Goal: Information Seeking & Learning: Stay updated

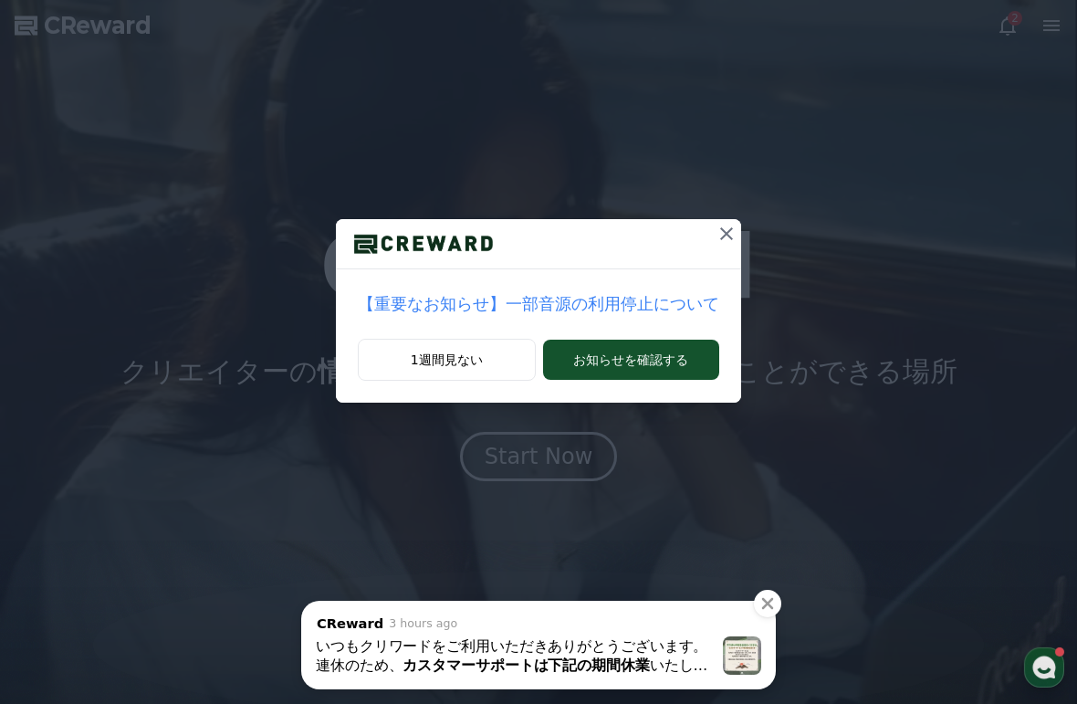
click at [712, 231] on button at bounding box center [726, 233] width 29 height 29
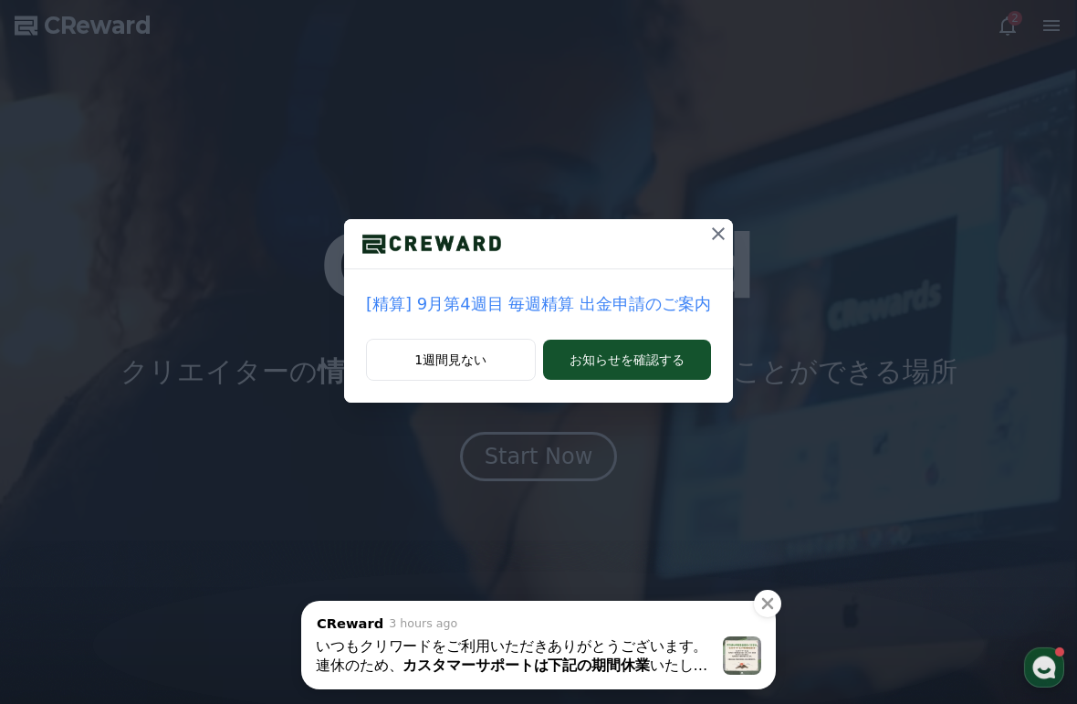
click at [712, 231] on icon at bounding box center [718, 233] width 13 height 13
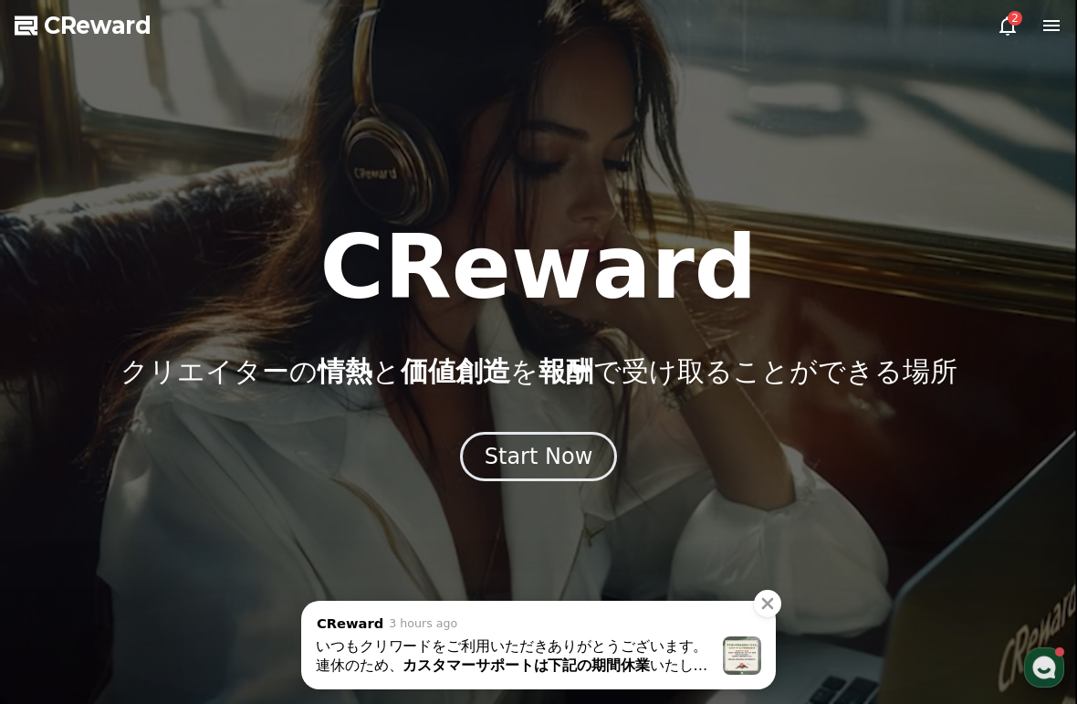
click at [775, 595] on icon "Close" at bounding box center [768, 603] width 18 height 18
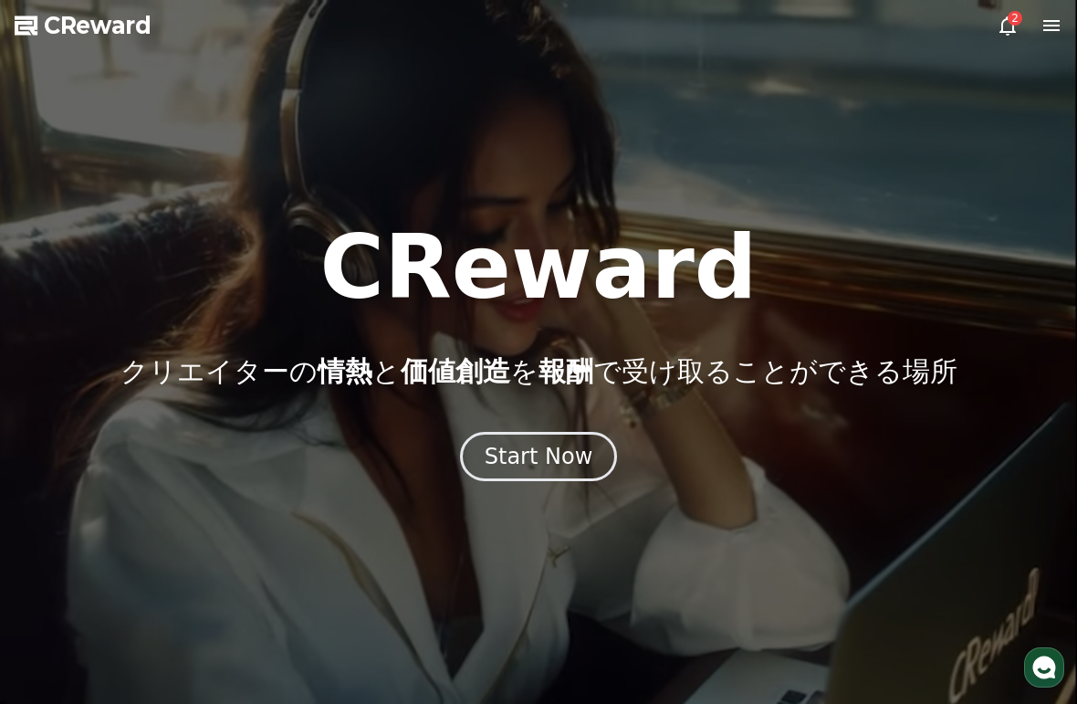
click at [1052, 29] on icon at bounding box center [1052, 25] width 16 height 11
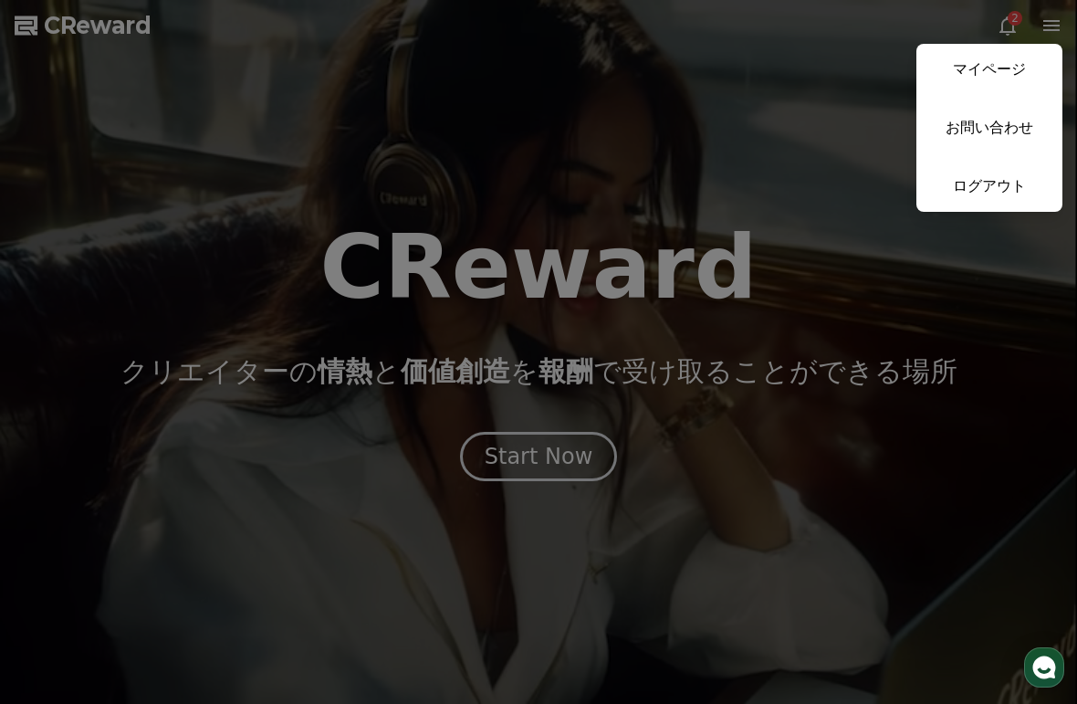
click at [973, 71] on link "マイページ" at bounding box center [990, 69] width 146 height 51
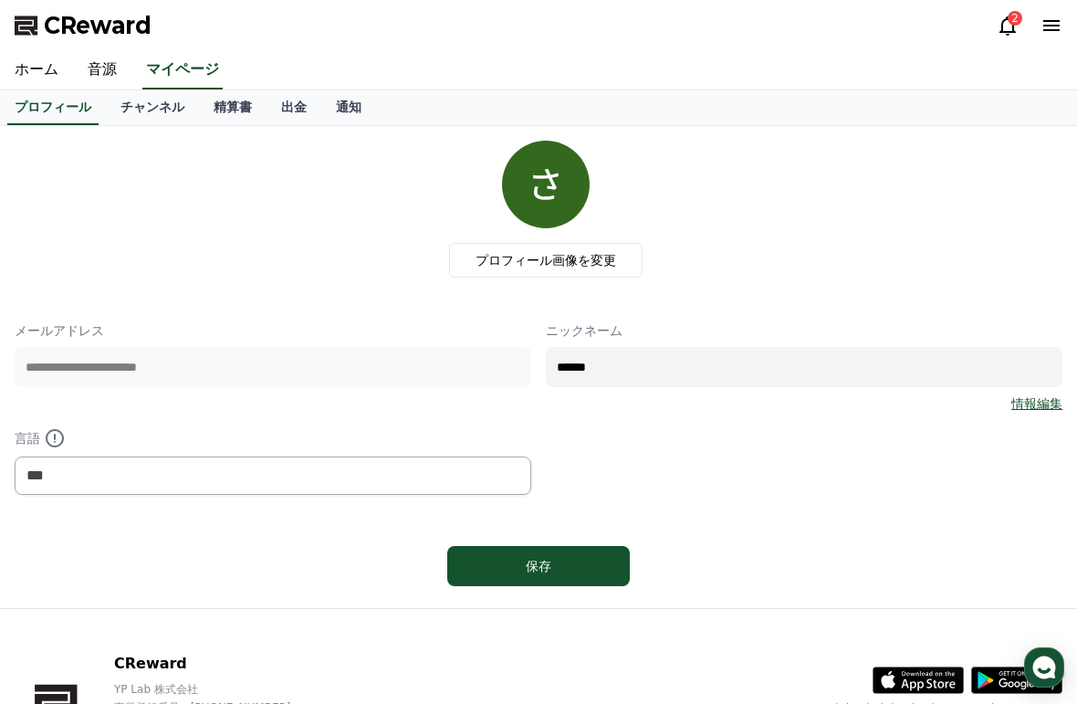
click at [142, 99] on link "チャンネル" at bounding box center [152, 107] width 93 height 35
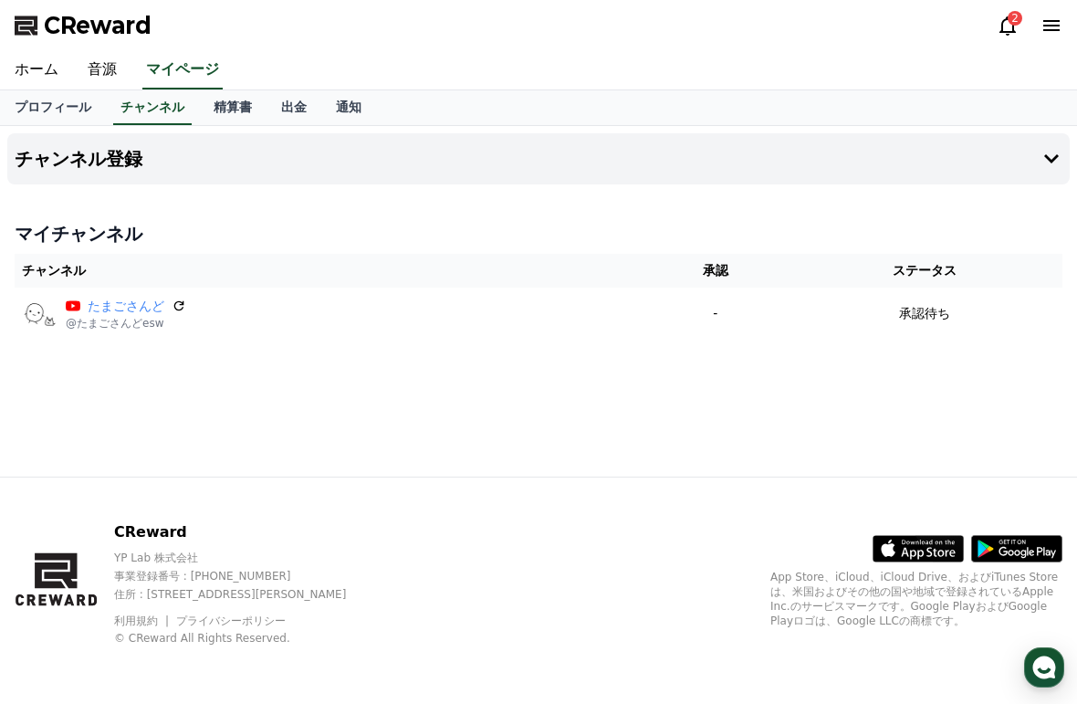
click at [1012, 25] on div "2" at bounding box center [1015, 18] width 15 height 15
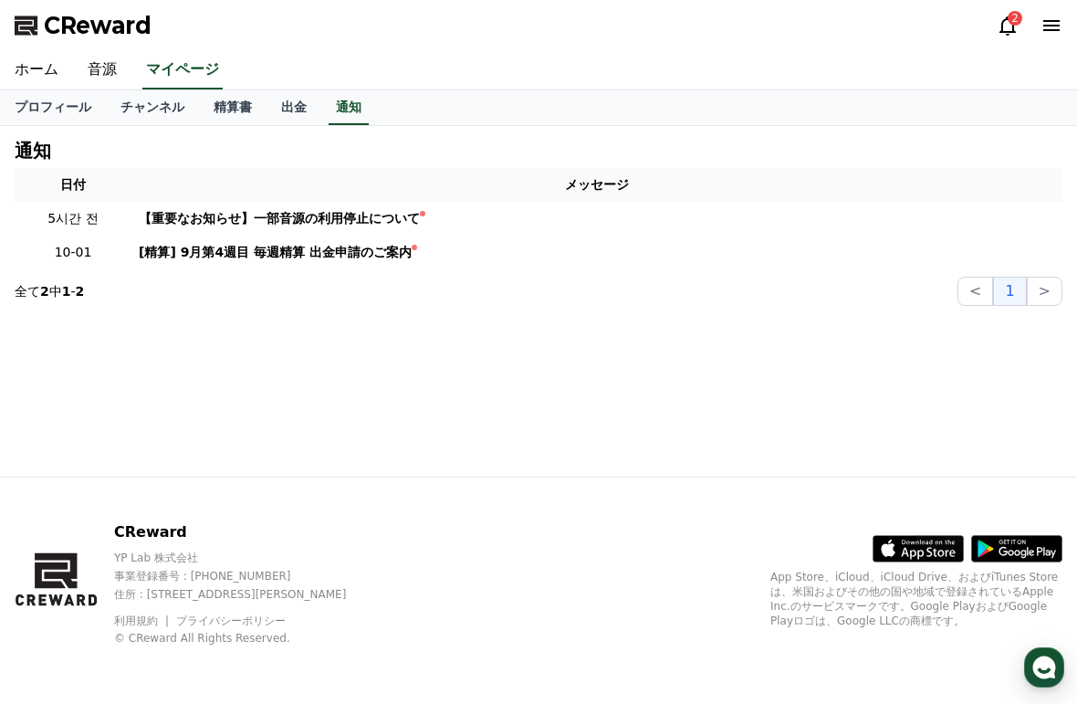
click at [1001, 22] on icon at bounding box center [1008, 26] width 22 height 22
click at [1013, 33] on icon at bounding box center [1008, 25] width 16 height 19
click at [149, 215] on div "【重要なお知らせ】一部音源の利用停止について" at bounding box center [279, 218] width 281 height 19
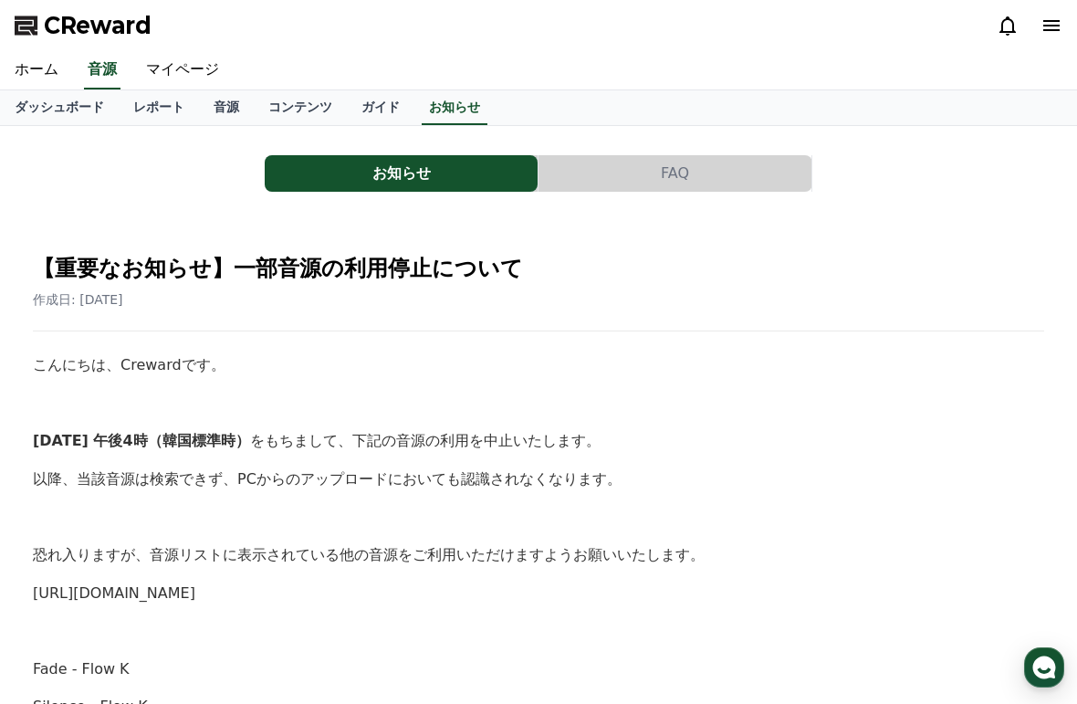
click at [61, 95] on link "ダッシュボード" at bounding box center [59, 107] width 119 height 35
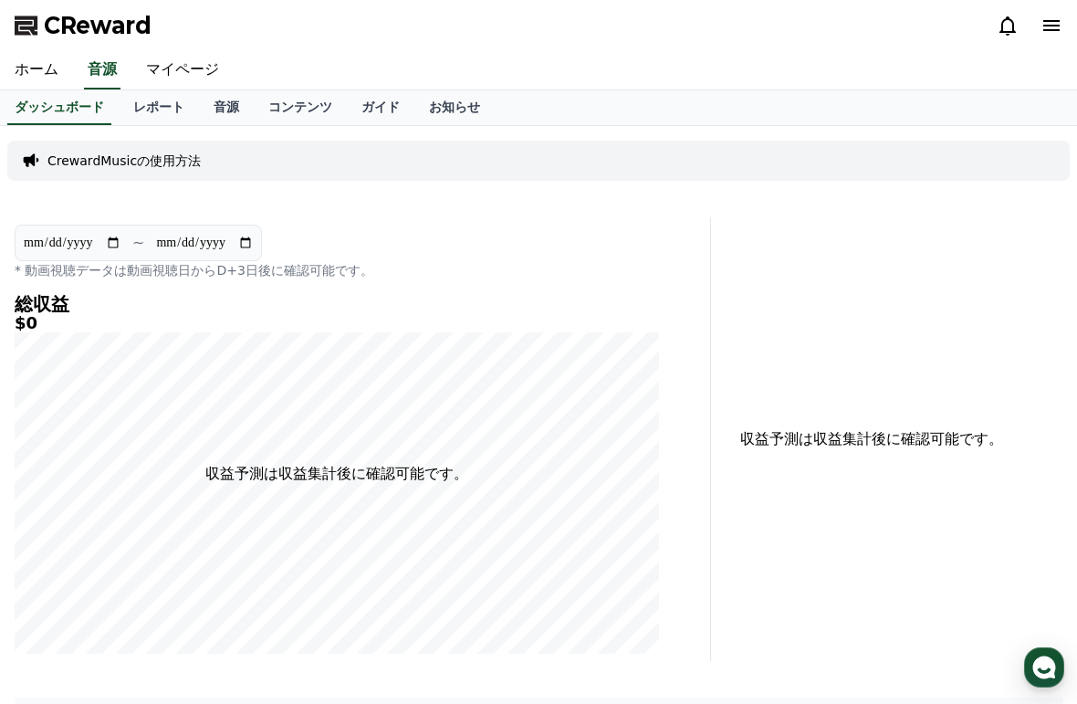
click at [34, 70] on link "ホーム" at bounding box center [36, 70] width 73 height 38
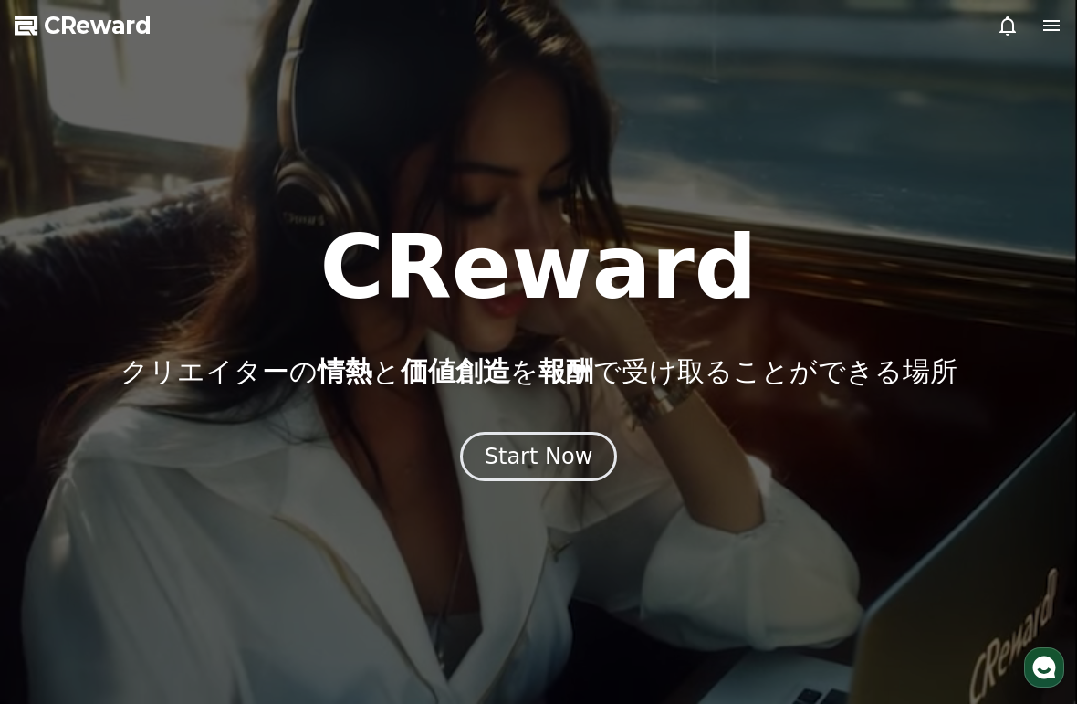
click at [1061, 20] on icon at bounding box center [1052, 26] width 22 height 22
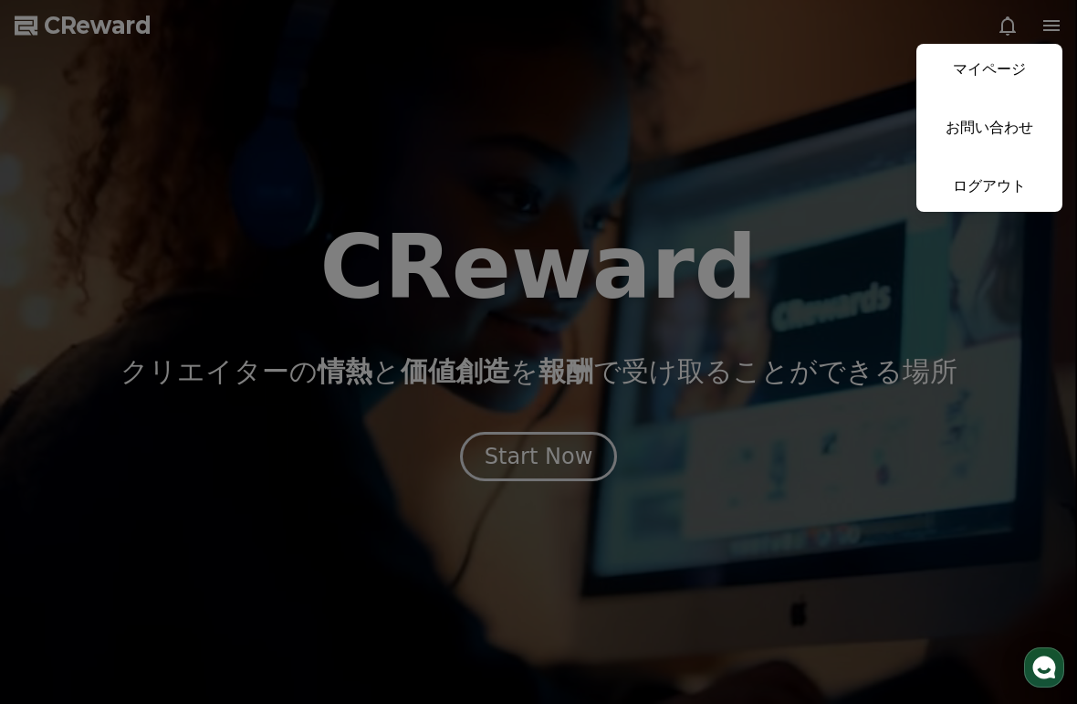
click at [483, 473] on button "close" at bounding box center [538, 352] width 1077 height 704
